Goal: Task Accomplishment & Management: Complete application form

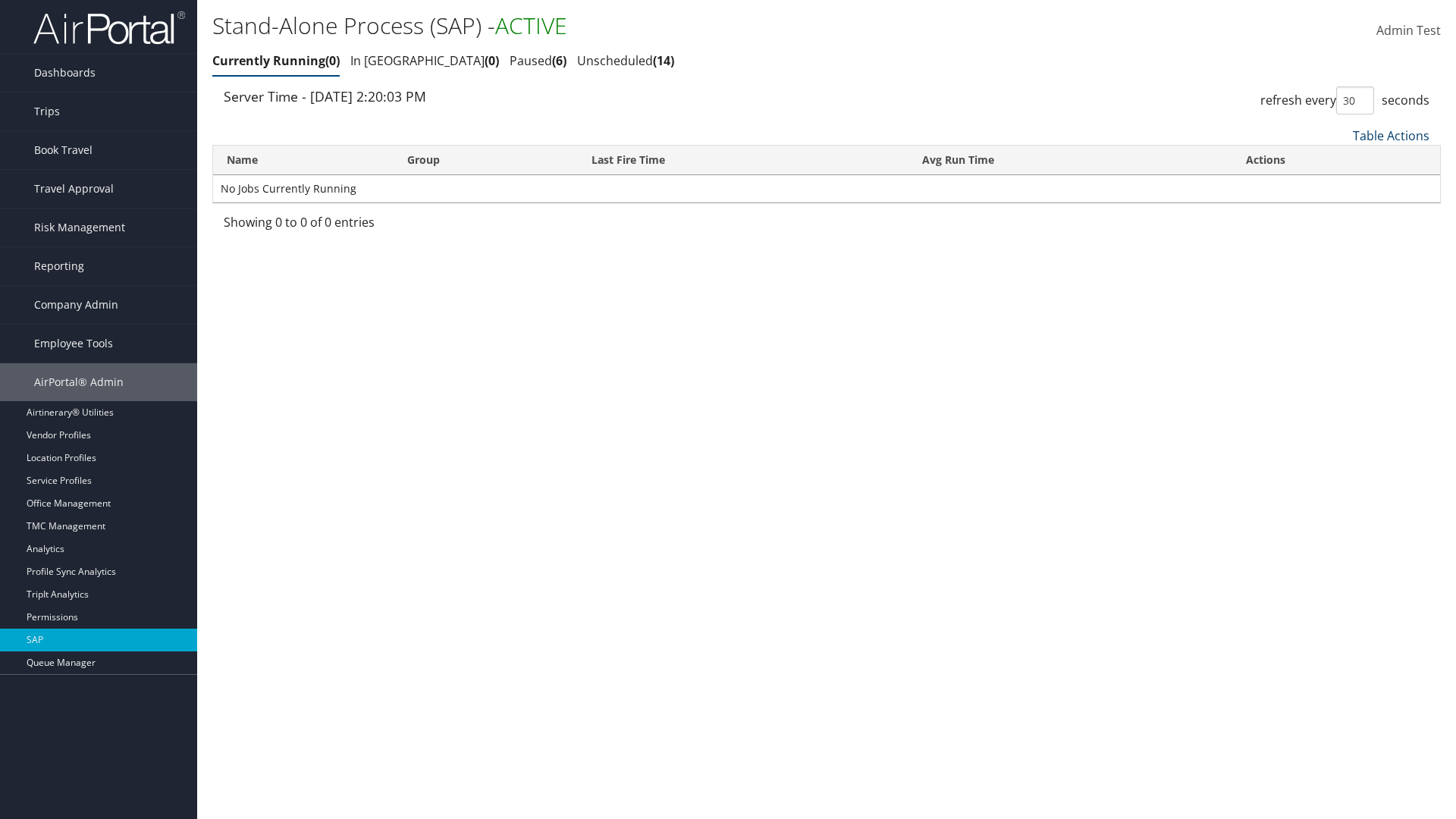
click at [1391, 135] on link "Table Actions" at bounding box center [1391, 136] width 76 height 17
click at [1332, 184] on link "New Record" at bounding box center [1334, 185] width 199 height 26
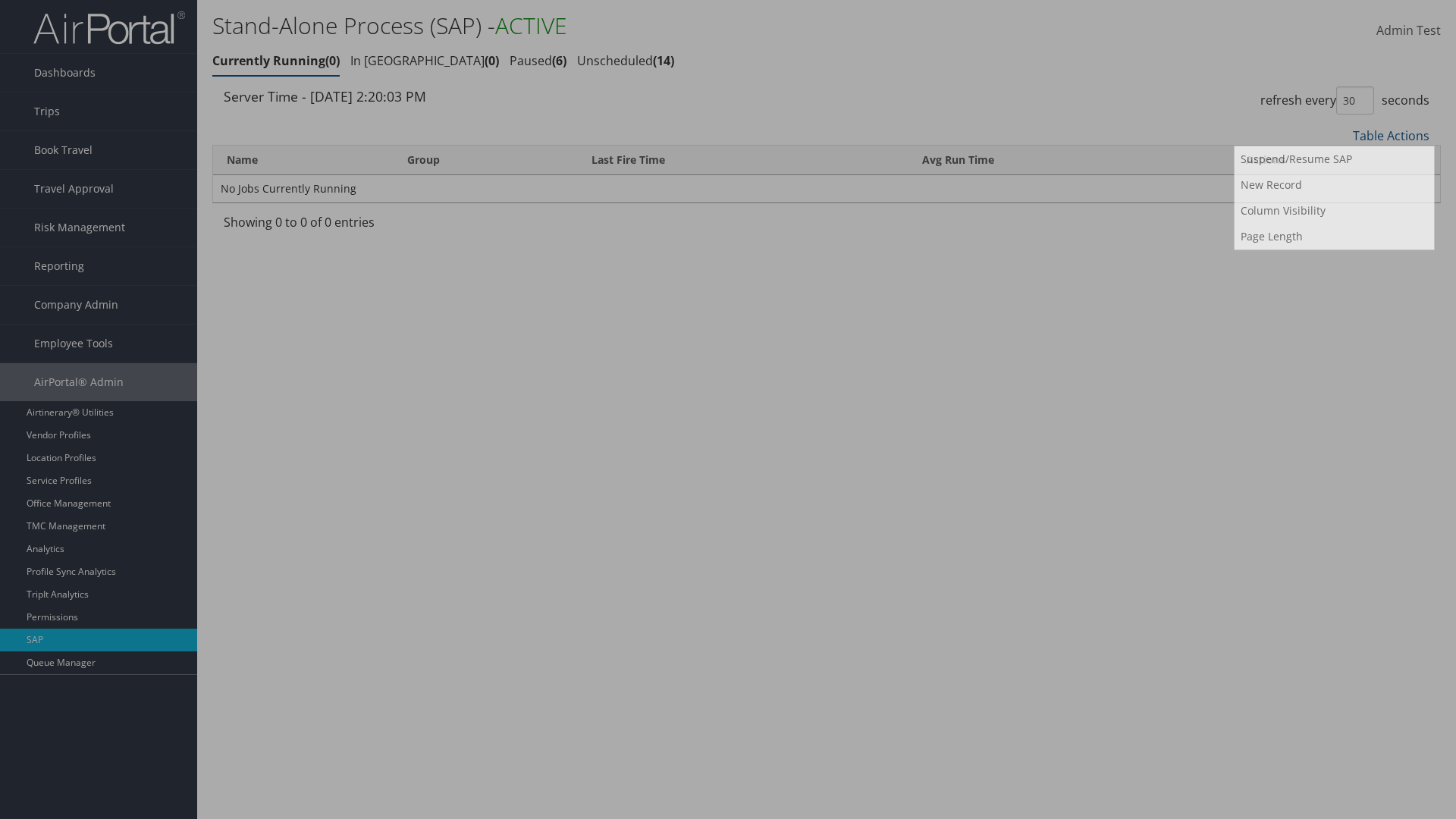
click at [0, 0] on input "Name Required" at bounding box center [0, 0] width 0 height 0
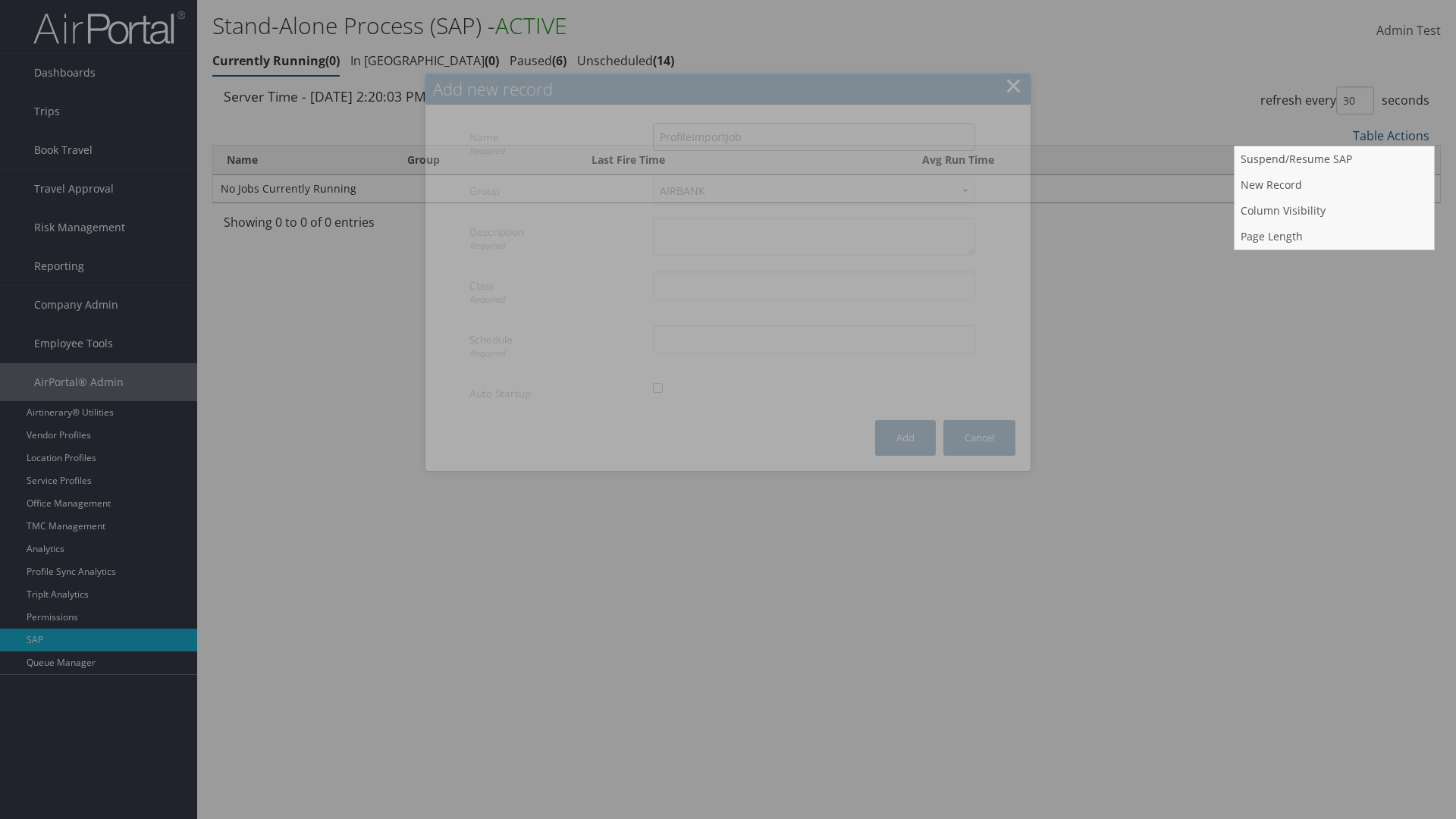
type input "ProfileImportJob"
click at [814, 217] on textarea "Description Required" at bounding box center [814, 236] width 322 height 38
type textarea "Test"
click at [814, 271] on input "Class Required" at bounding box center [814, 285] width 322 height 28
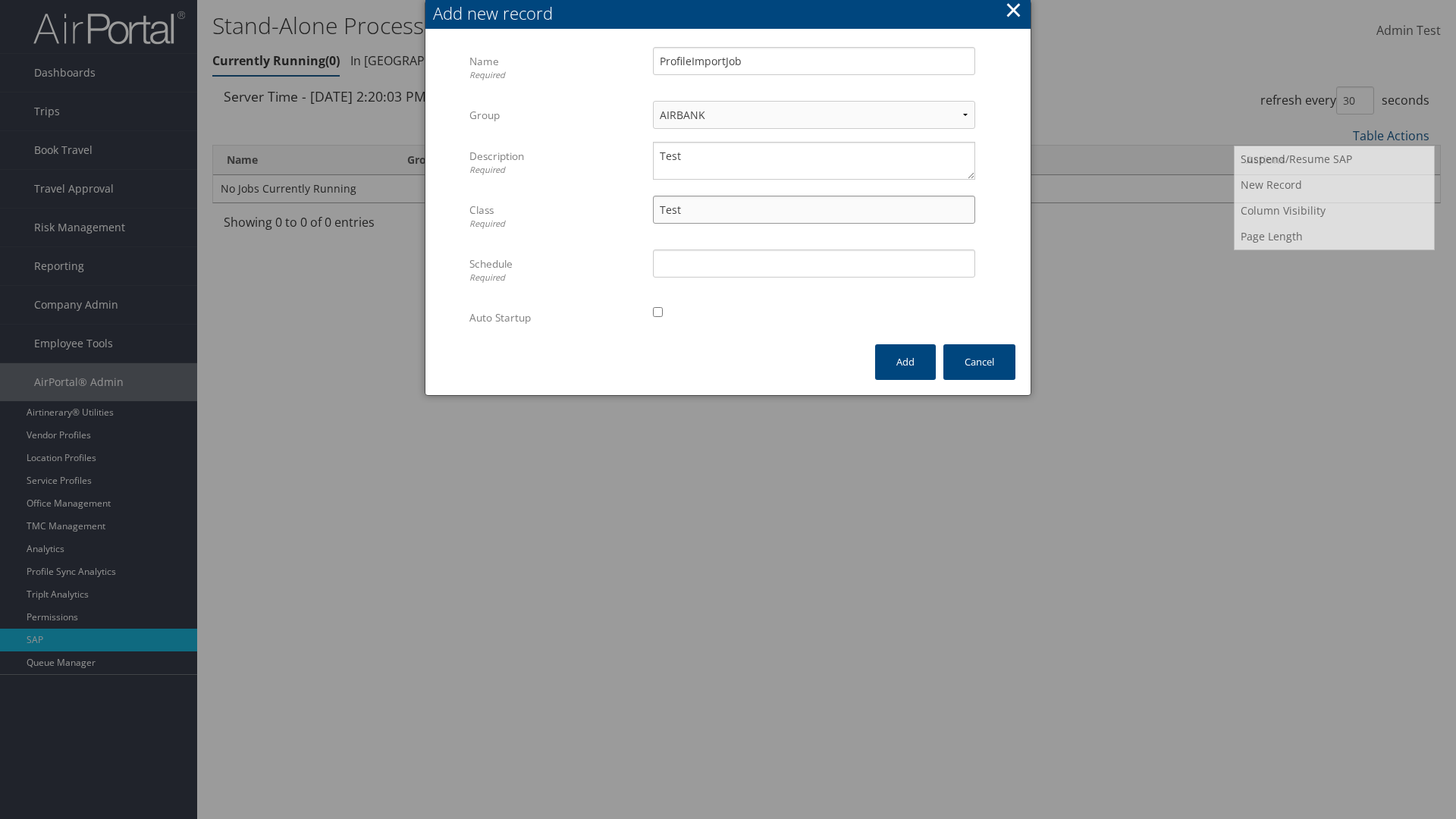
type input "Test"
click at [814, 263] on input "Schedule Required" at bounding box center [814, 263] width 322 height 28
type input "Test"
click at [657, 311] on input "checkbox" at bounding box center [657, 311] width 10 height 10
checkbox input "true"
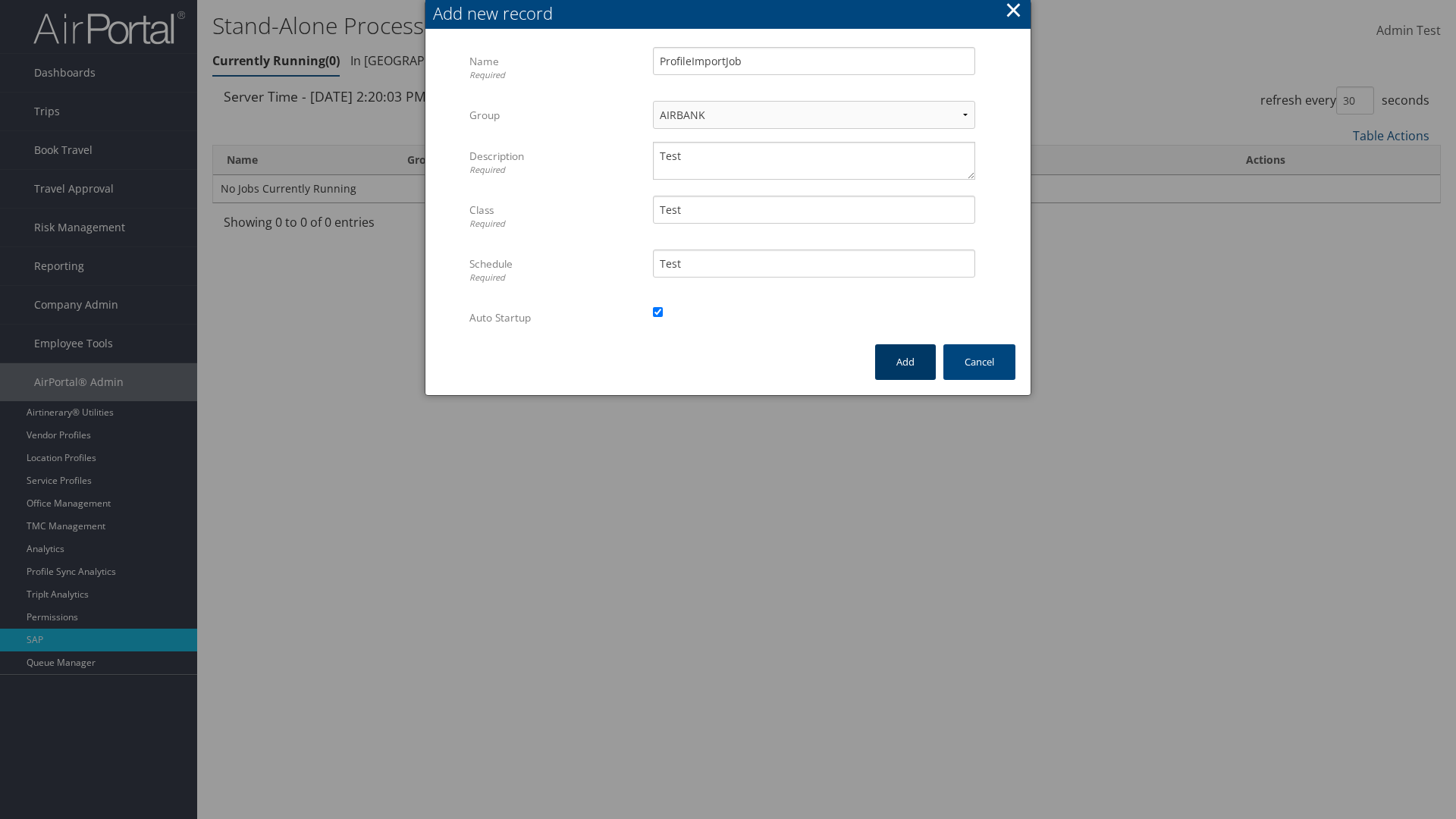
click at [904, 362] on button "Add" at bounding box center [905, 361] width 61 height 35
